Goal: Information Seeking & Learning: Learn about a topic

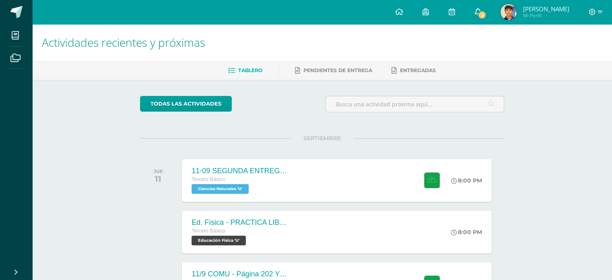
click at [491, 21] on link "2" at bounding box center [478, 12] width 26 height 24
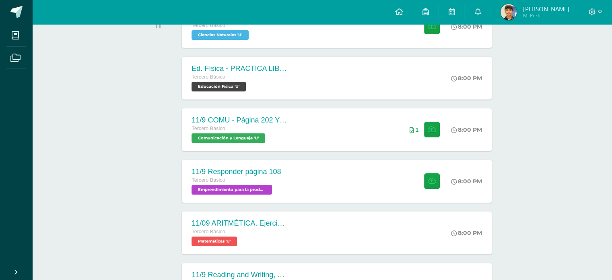
scroll to position [161, 0]
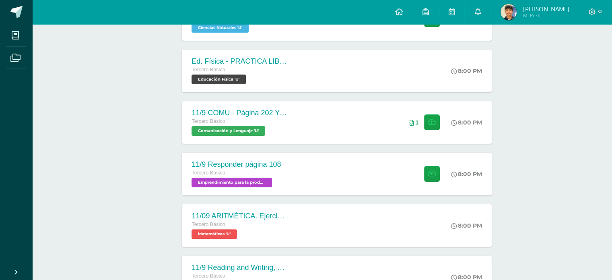
click at [481, 14] on icon at bounding box center [478, 11] width 6 height 7
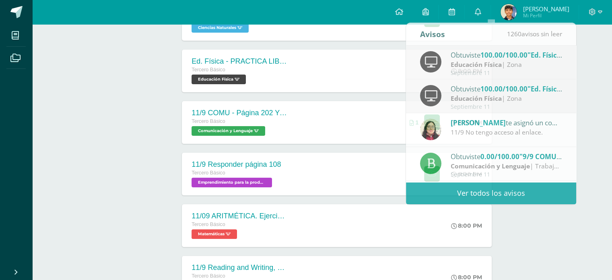
click at [591, 134] on div "Actividades recientes y próximas Tablero Pendientes de entrega Entregadas todas…" at bounding box center [322, 260] width 580 height 795
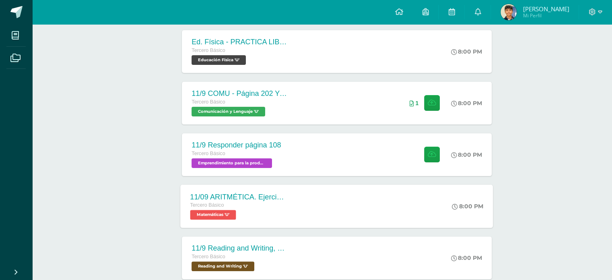
scroll to position [201, 0]
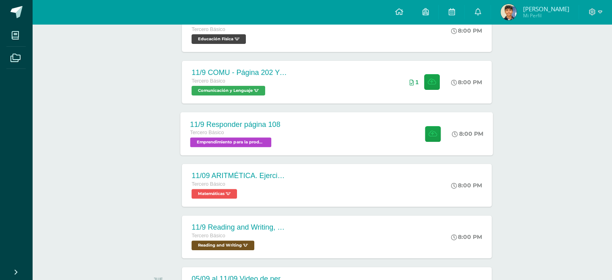
click at [328, 140] on div "11/9 Responder página 108 Tercero Básico Emprendimiento para la productividad '…" at bounding box center [337, 133] width 313 height 43
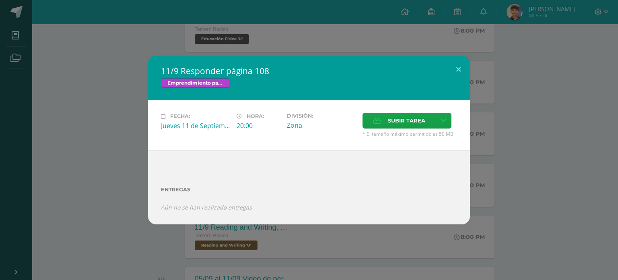
drag, startPoint x: 532, startPoint y: 159, endPoint x: 540, endPoint y: 181, distance: 23.7
click at [531, 159] on div "11/9 Responder página 108 Emprendimiento para la productividad Fecha: [DATE] Ho…" at bounding box center [309, 140] width 612 height 168
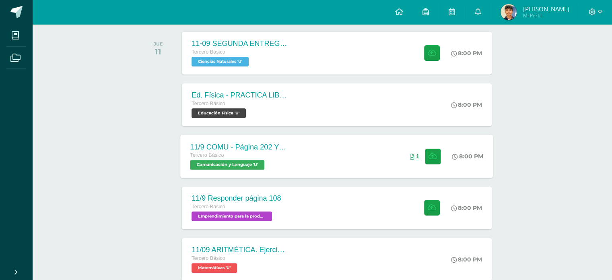
scroll to position [121, 0]
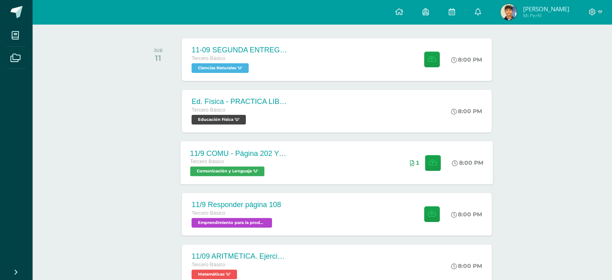
click at [383, 164] on div "11/9 COMU - Página 202 Y 203 Tercero Básico Comunicación y [GEOGRAPHIC_DATA] 'U…" at bounding box center [337, 162] width 313 height 43
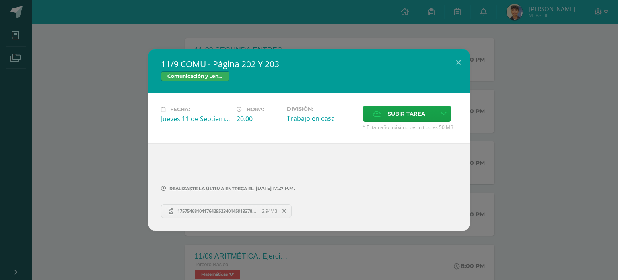
click at [138, 175] on div "11/9 COMU - Página 202 Y 203 Comunicación y [GEOGRAPHIC_DATA] Fecha: [DATE] Hor…" at bounding box center [309, 140] width 612 height 182
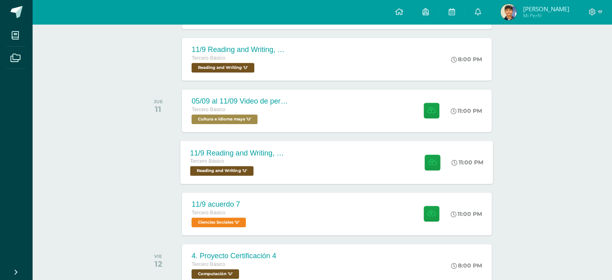
scroll to position [403, 0]
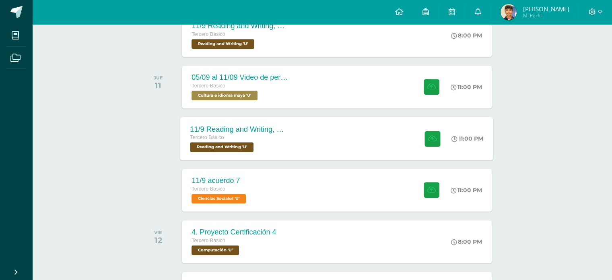
click at [308, 144] on div "11/9 Reading and Writing, Reading comprehension , p192,193,194 Tercero Básico R…" at bounding box center [337, 138] width 313 height 43
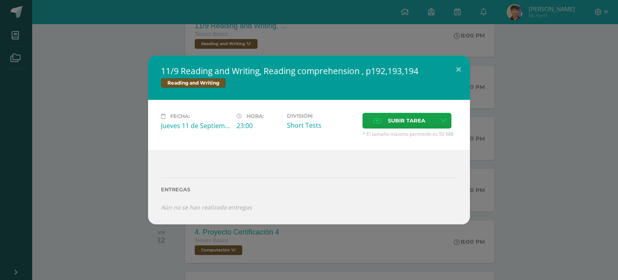
click at [145, 149] on div "11/9 Reading and Writing, Reading comprehension , p192,193,194 Reading and Writ…" at bounding box center [309, 140] width 612 height 168
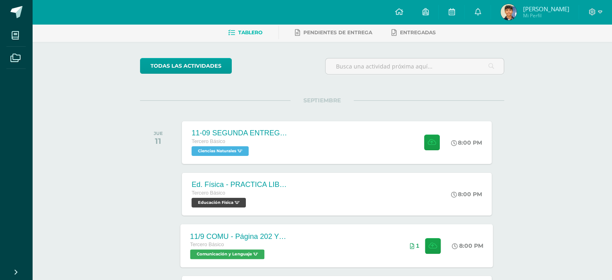
scroll to position [0, 0]
